Goal: Navigation & Orientation: Find specific page/section

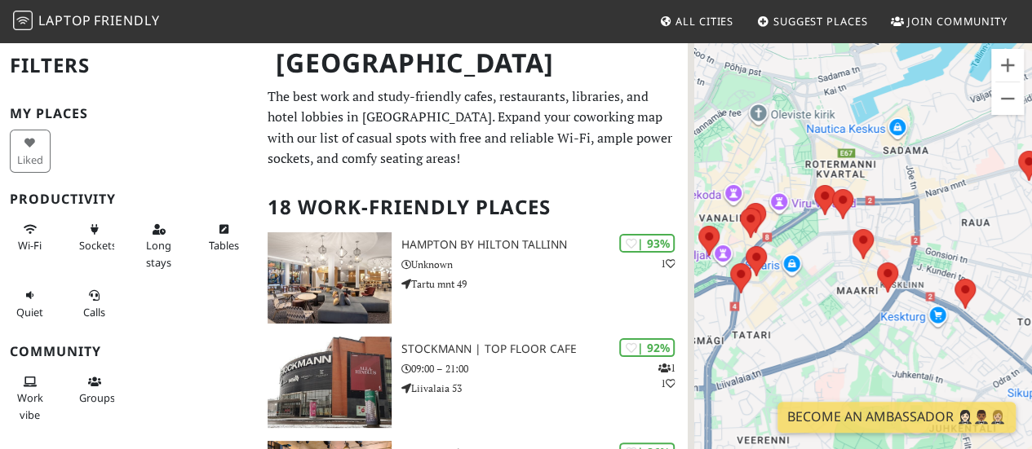
drag, startPoint x: 801, startPoint y: 205, endPoint x: 937, endPoint y: 177, distance: 139.0
click at [937, 177] on div at bounding box center [860, 265] width 344 height 449
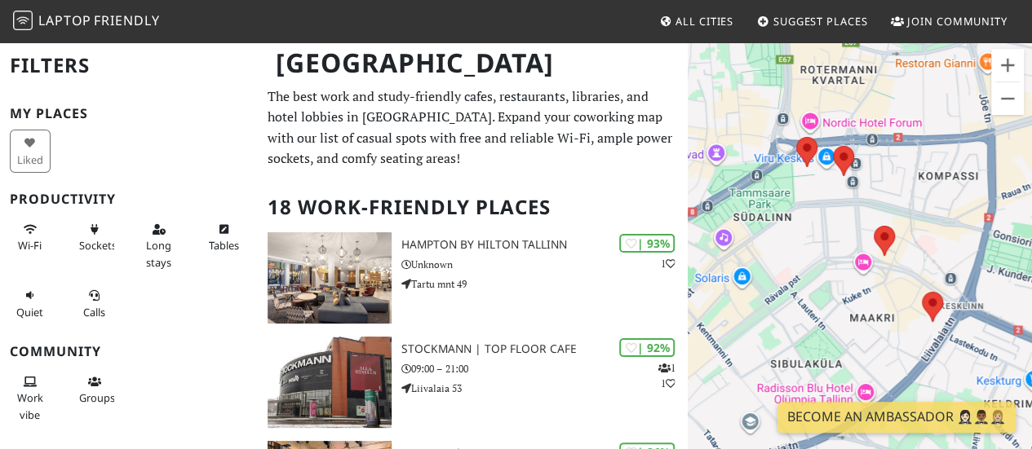
drag, startPoint x: 927, startPoint y: 184, endPoint x: 887, endPoint y: 149, distance: 52.6
click at [887, 149] on div at bounding box center [860, 265] width 344 height 449
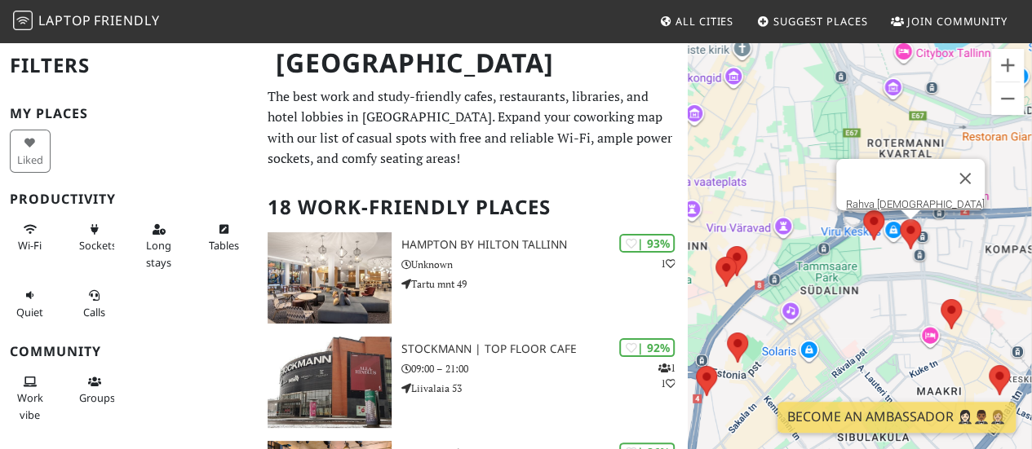
drag, startPoint x: 941, startPoint y: 187, endPoint x: 891, endPoint y: 260, distance: 89.1
click at [891, 260] on div "Rahva [DEMOGRAPHIC_DATA]" at bounding box center [860, 265] width 344 height 449
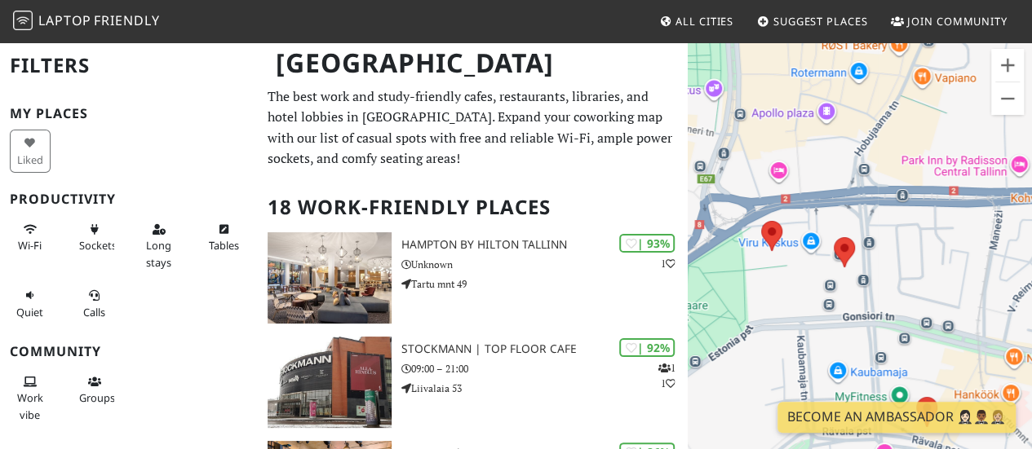
drag, startPoint x: 905, startPoint y: 311, endPoint x: 861, endPoint y: 154, distance: 162.9
click at [863, 162] on div at bounding box center [860, 265] width 344 height 449
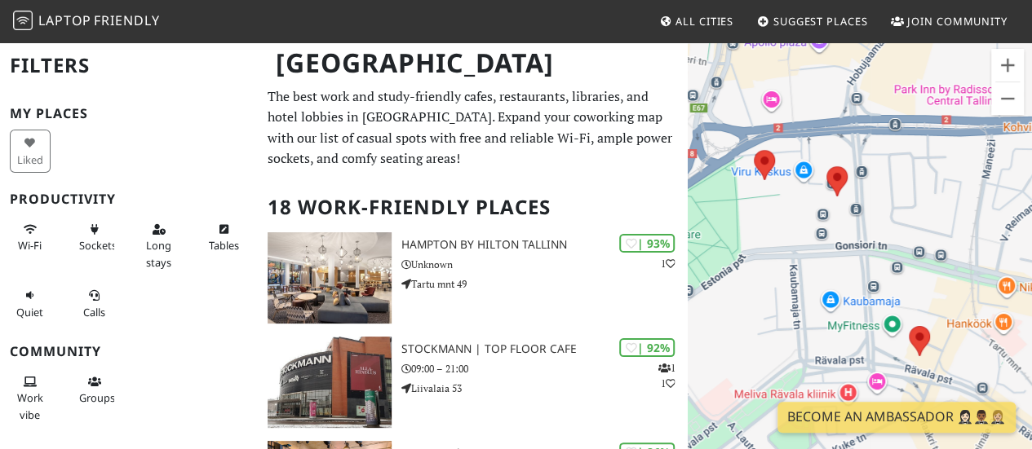
drag, startPoint x: 881, startPoint y: 290, endPoint x: 891, endPoint y: 212, distance: 78.1
click at [891, 212] on div at bounding box center [860, 265] width 344 height 449
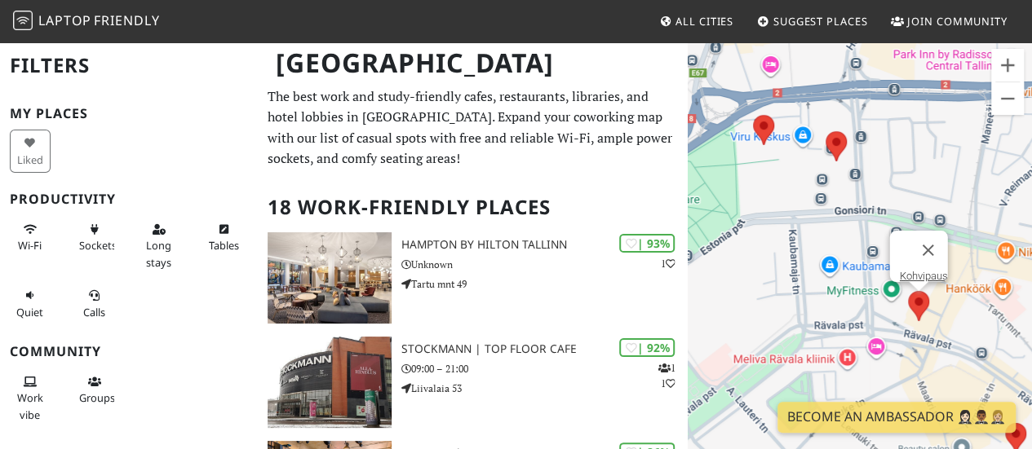
click at [908, 291] on area at bounding box center [908, 291] width 0 height 0
click at [906, 270] on link "Kohvipaus" at bounding box center [924, 276] width 48 height 12
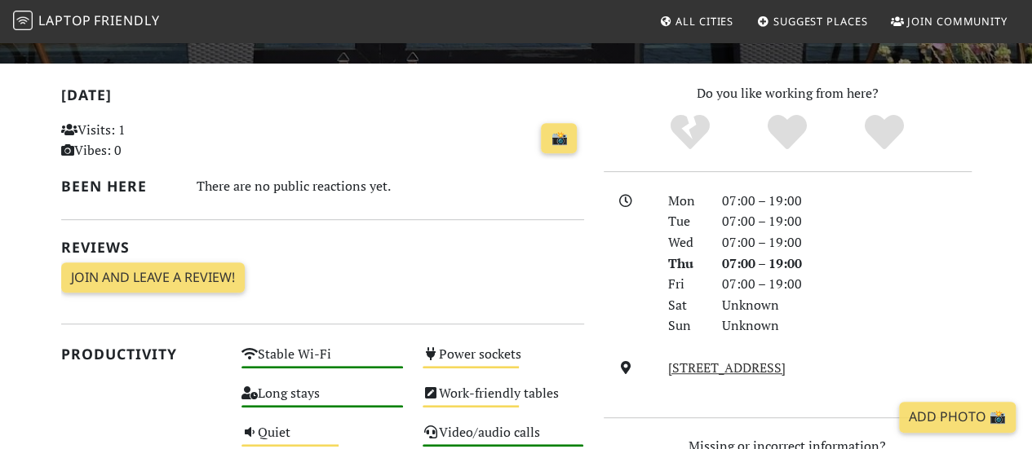
scroll to position [245, 0]
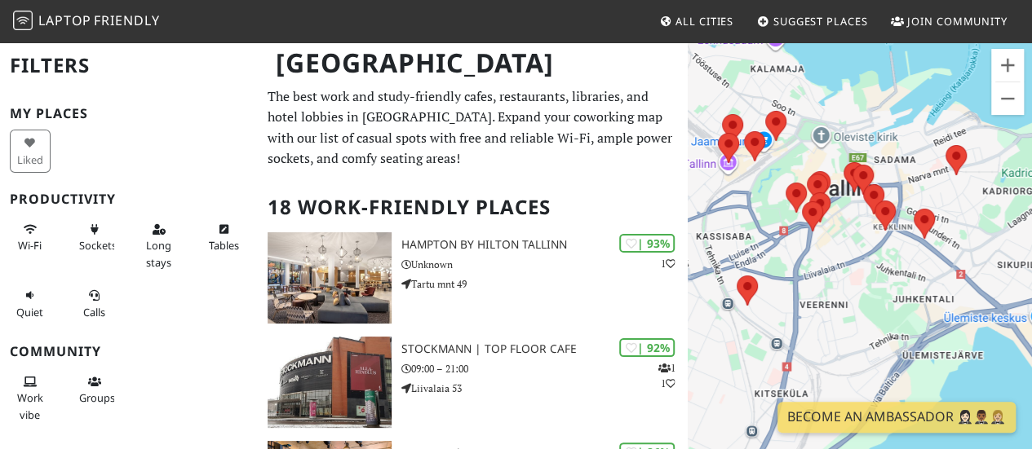
drag, startPoint x: 861, startPoint y: 188, endPoint x: 860, endPoint y: 232, distance: 44.1
click at [852, 165] on area at bounding box center [852, 165] width 0 height 0
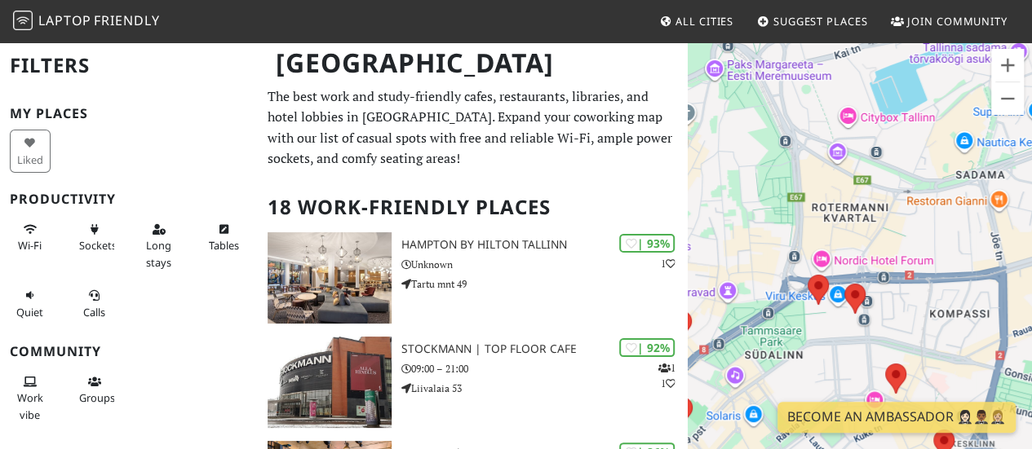
drag, startPoint x: 979, startPoint y: 211, endPoint x: 976, endPoint y: 275, distance: 63.7
click at [976, 275] on div at bounding box center [860, 265] width 344 height 449
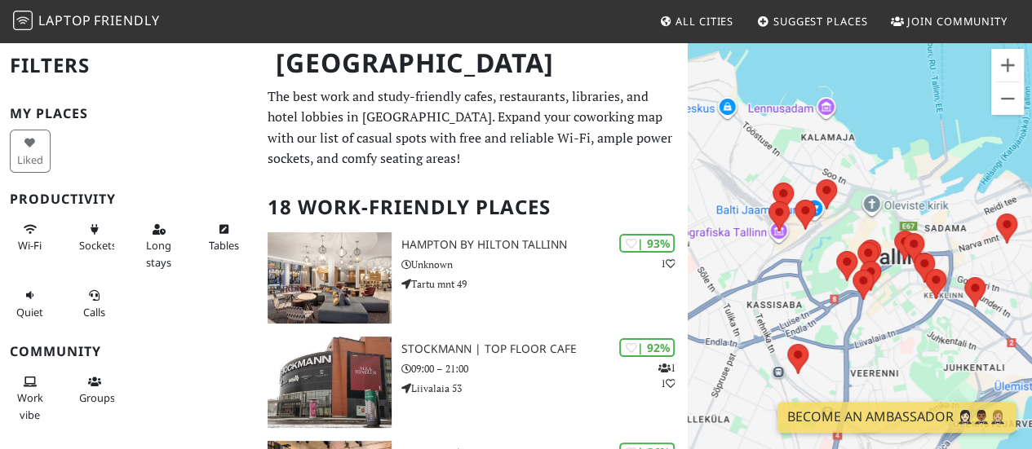
drag, startPoint x: 892, startPoint y: 236, endPoint x: 922, endPoint y: 232, distance: 30.5
click at [922, 232] on div "To navigate, press the arrow keys." at bounding box center [860, 265] width 344 height 449
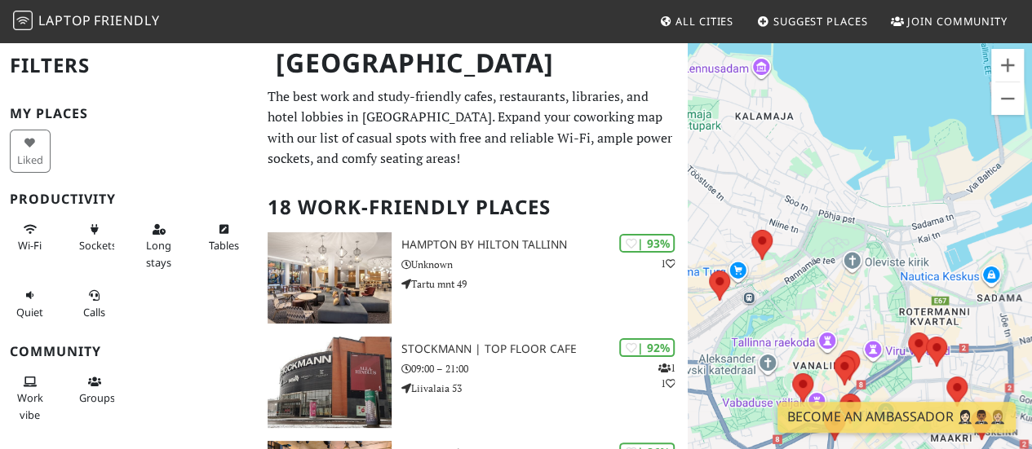
drag, startPoint x: 928, startPoint y: 294, endPoint x: 812, endPoint y: 260, distance: 120.8
click at [812, 260] on div at bounding box center [860, 265] width 344 height 449
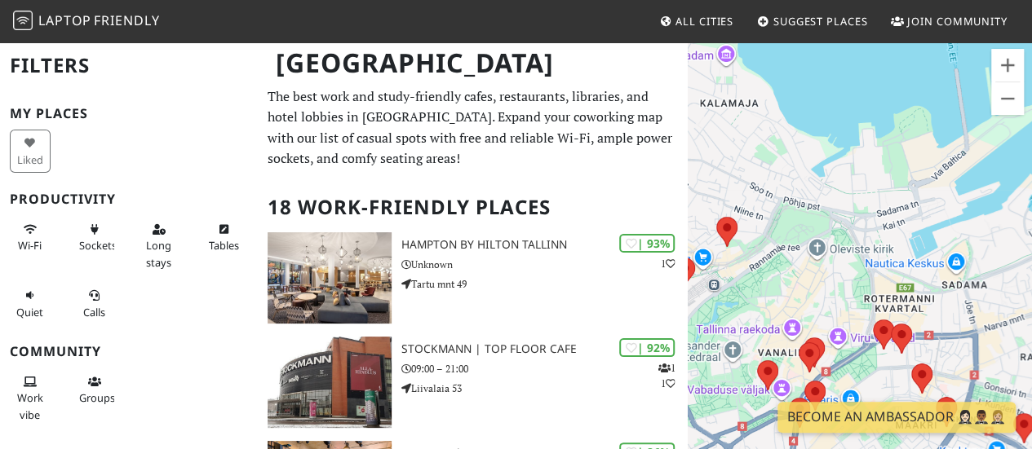
drag, startPoint x: 904, startPoint y: 278, endPoint x: 818, endPoint y: 246, distance: 91.4
click at [819, 248] on div at bounding box center [860, 265] width 344 height 449
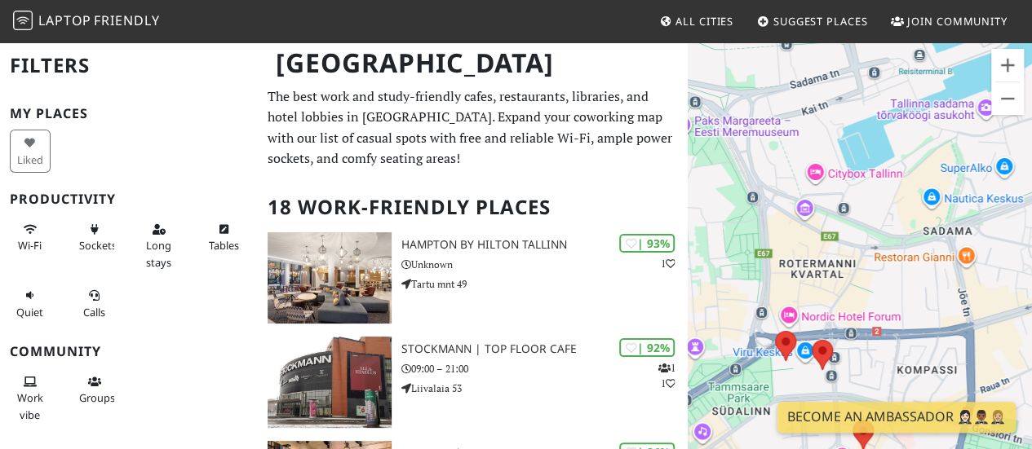
drag, startPoint x: 829, startPoint y: 308, endPoint x: 832, endPoint y: 276, distance: 32.8
click at [832, 276] on div at bounding box center [860, 265] width 344 height 449
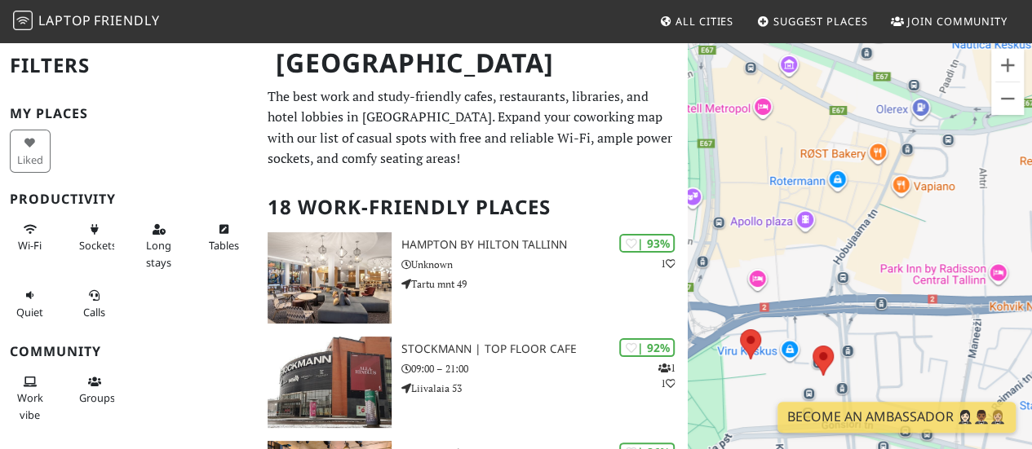
drag, startPoint x: 832, startPoint y: 276, endPoint x: 840, endPoint y: 233, distance: 43.2
click at [840, 236] on div at bounding box center [860, 265] width 344 height 449
